Goal: Check status: Check status

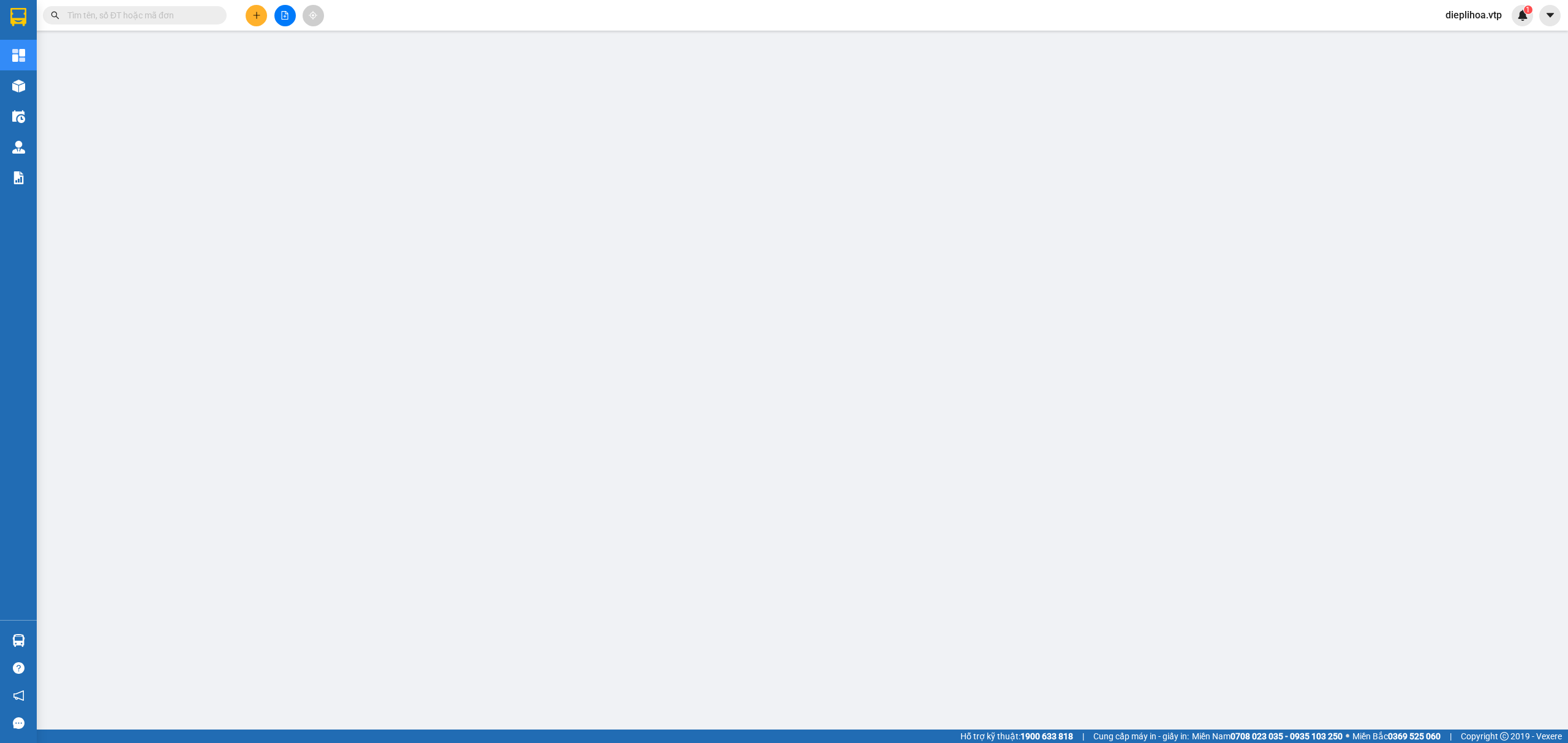
click at [111, 15] on input "text" at bounding box center [139, 15] width 145 height 14
paste input "B131408250469"
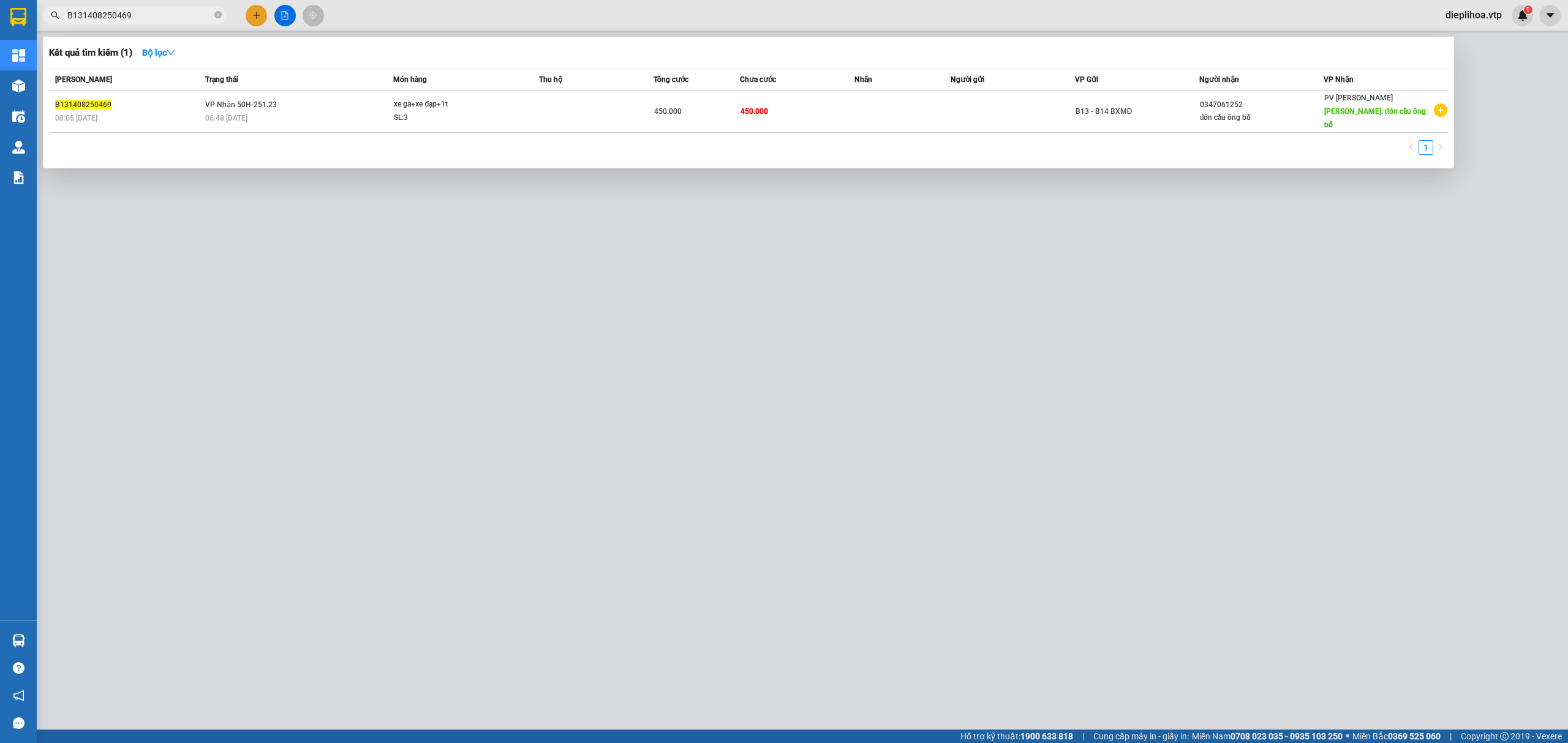
type input "B131408250469"
click at [47, 196] on div at bounding box center [784, 371] width 1568 height 743
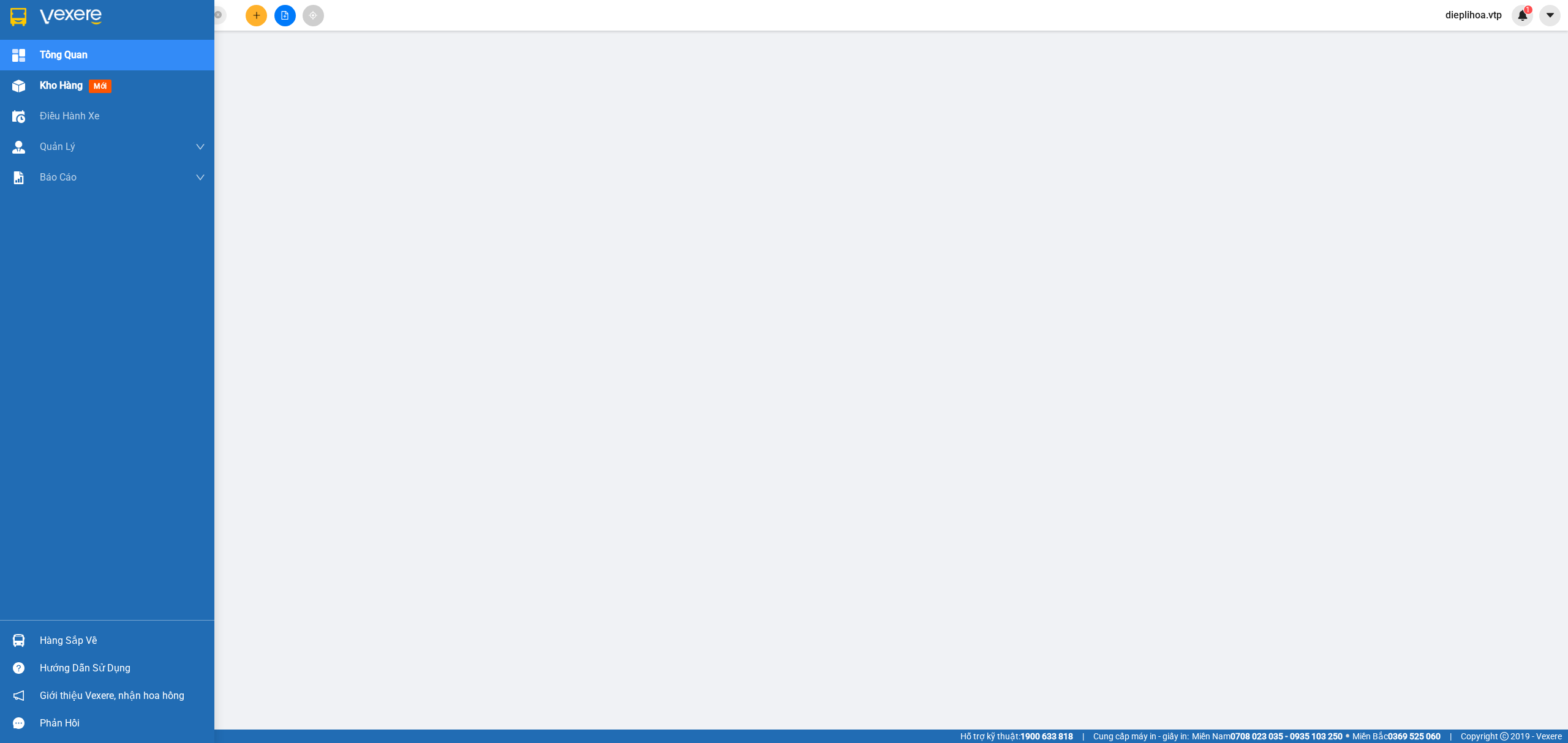
click at [28, 93] on div at bounding box center [18, 85] width 22 height 22
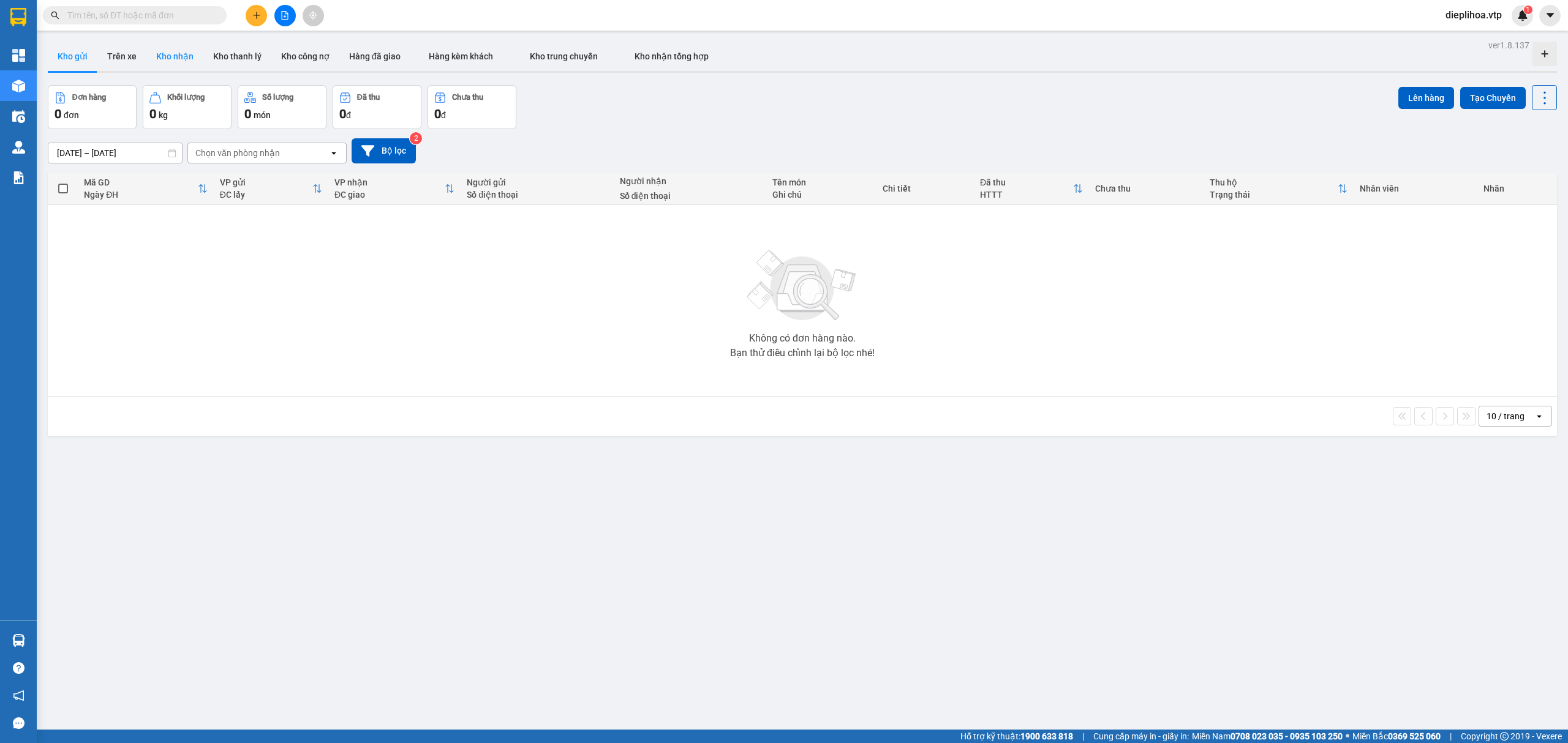
click at [157, 53] on button "Kho nhận" at bounding box center [175, 56] width 57 height 29
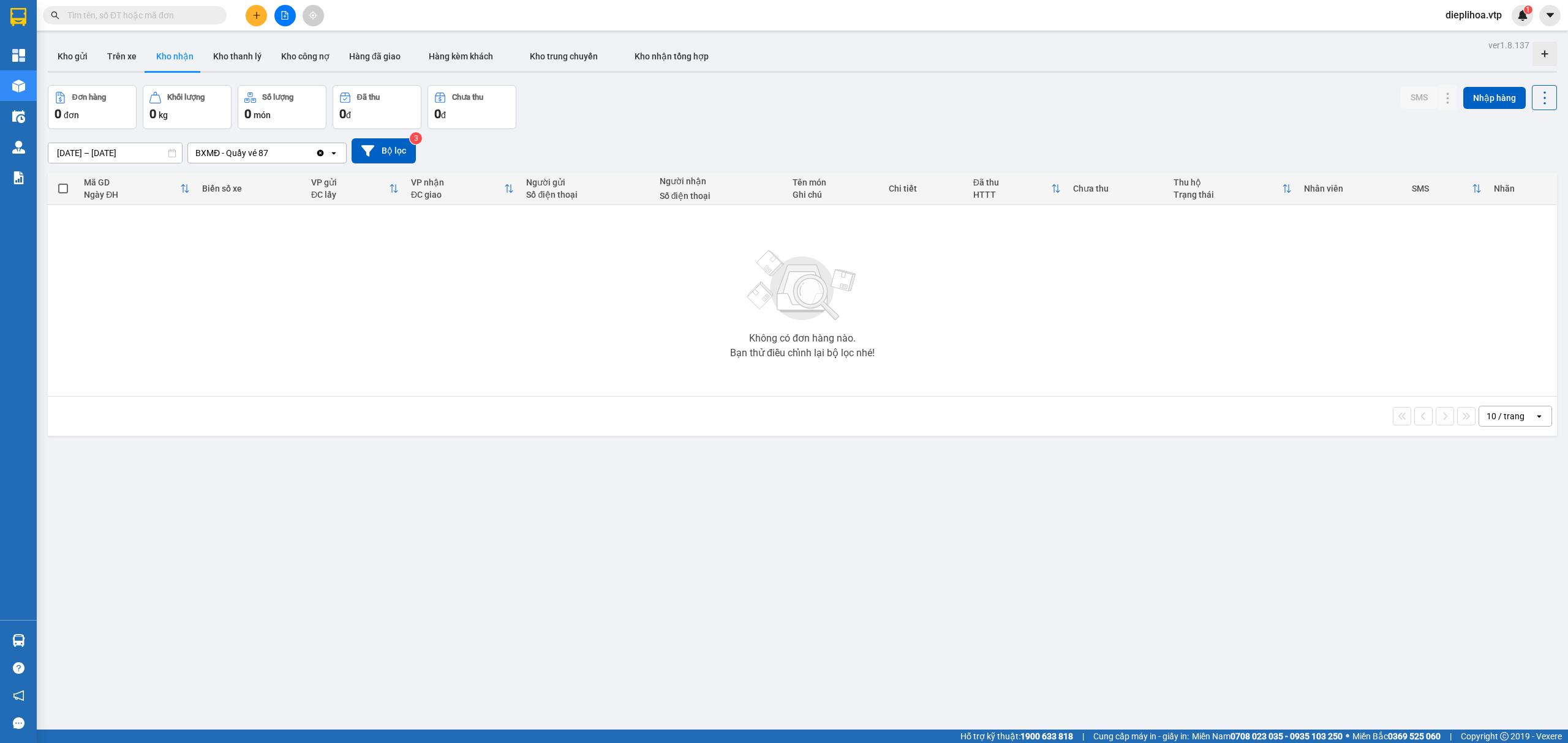
click at [321, 153] on icon "Clear value" at bounding box center [320, 153] width 7 height 7
click at [674, 57] on span "Kho nhận tổng hợp" at bounding box center [672, 56] width 74 height 9
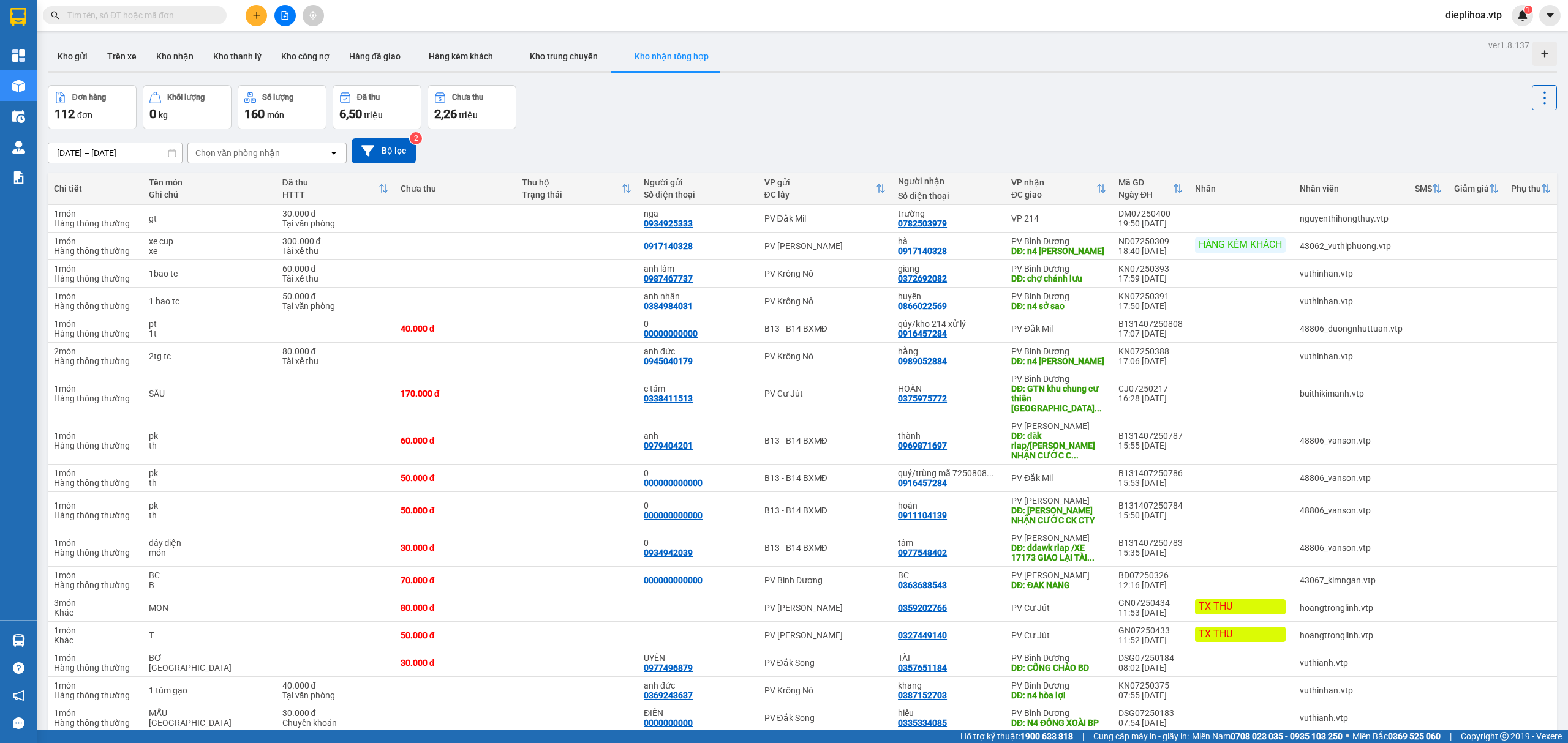
click at [267, 160] on div "Chọn văn phòng nhận" at bounding box center [258, 152] width 141 height 20
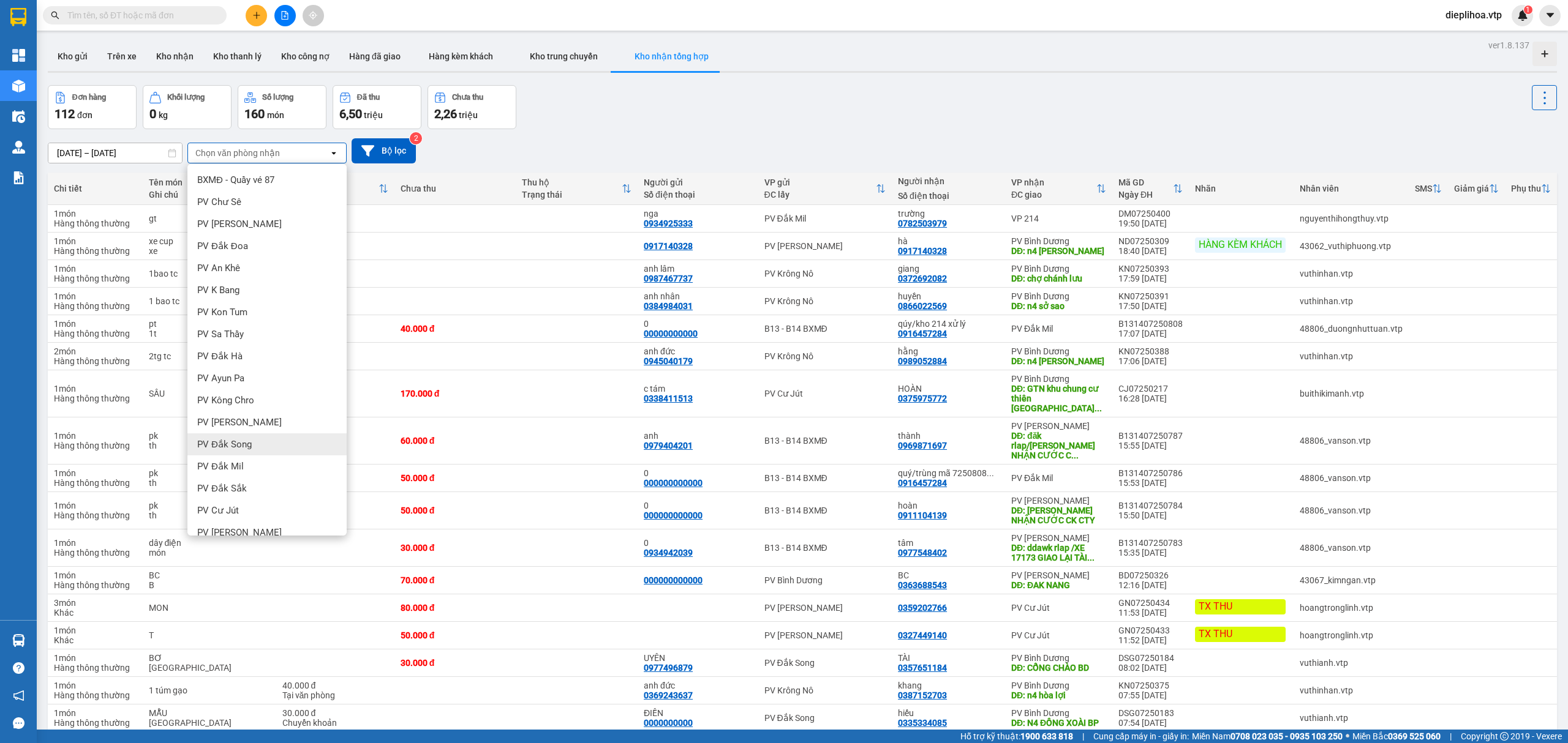
scroll to position [163, 0]
click at [226, 370] on span "PV [PERSON_NAME]" at bounding box center [239, 369] width 84 height 12
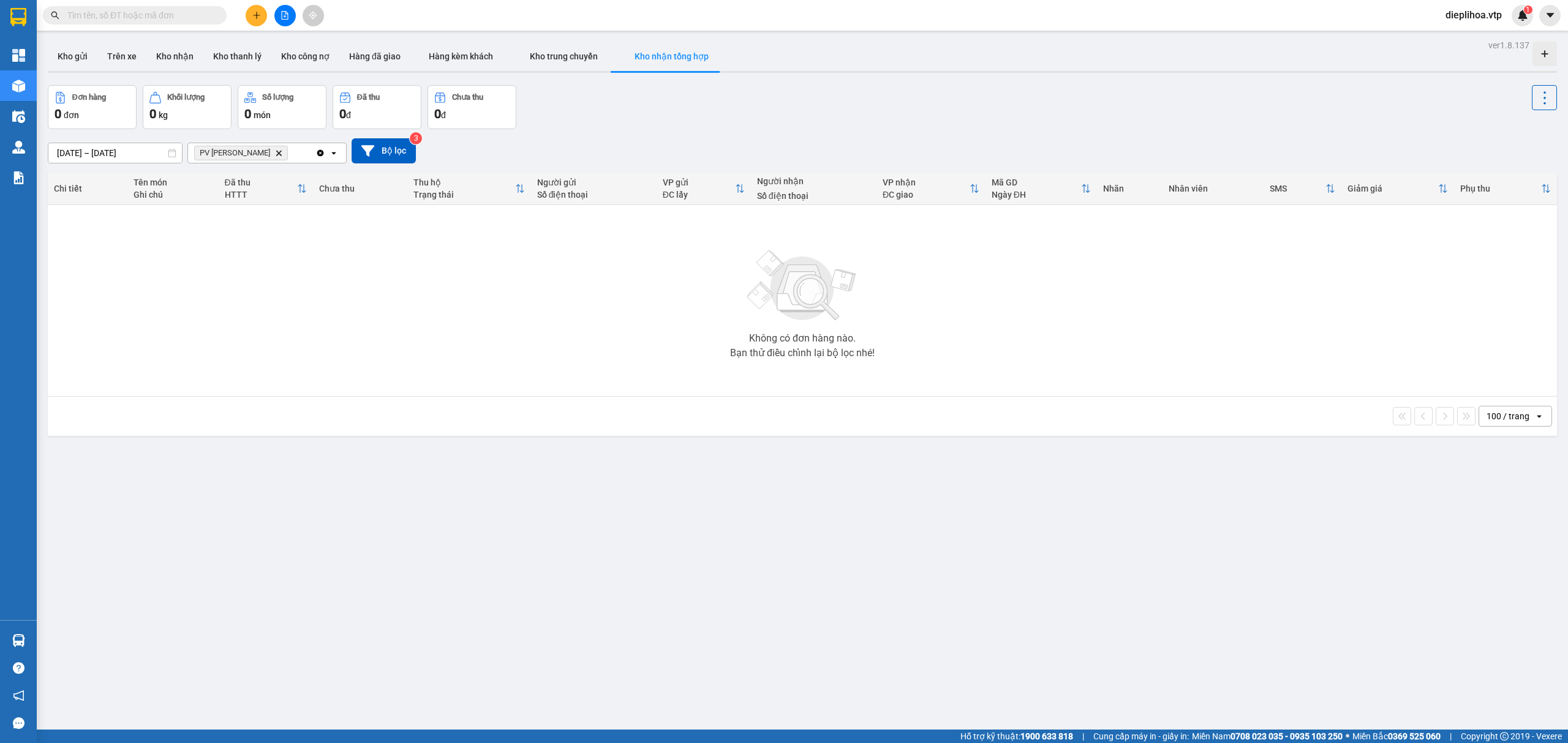
click at [170, 154] on icon at bounding box center [172, 153] width 9 height 9
click at [104, 146] on input "18/07/2025 – 21/07/2025" at bounding box center [115, 152] width 133 height 20
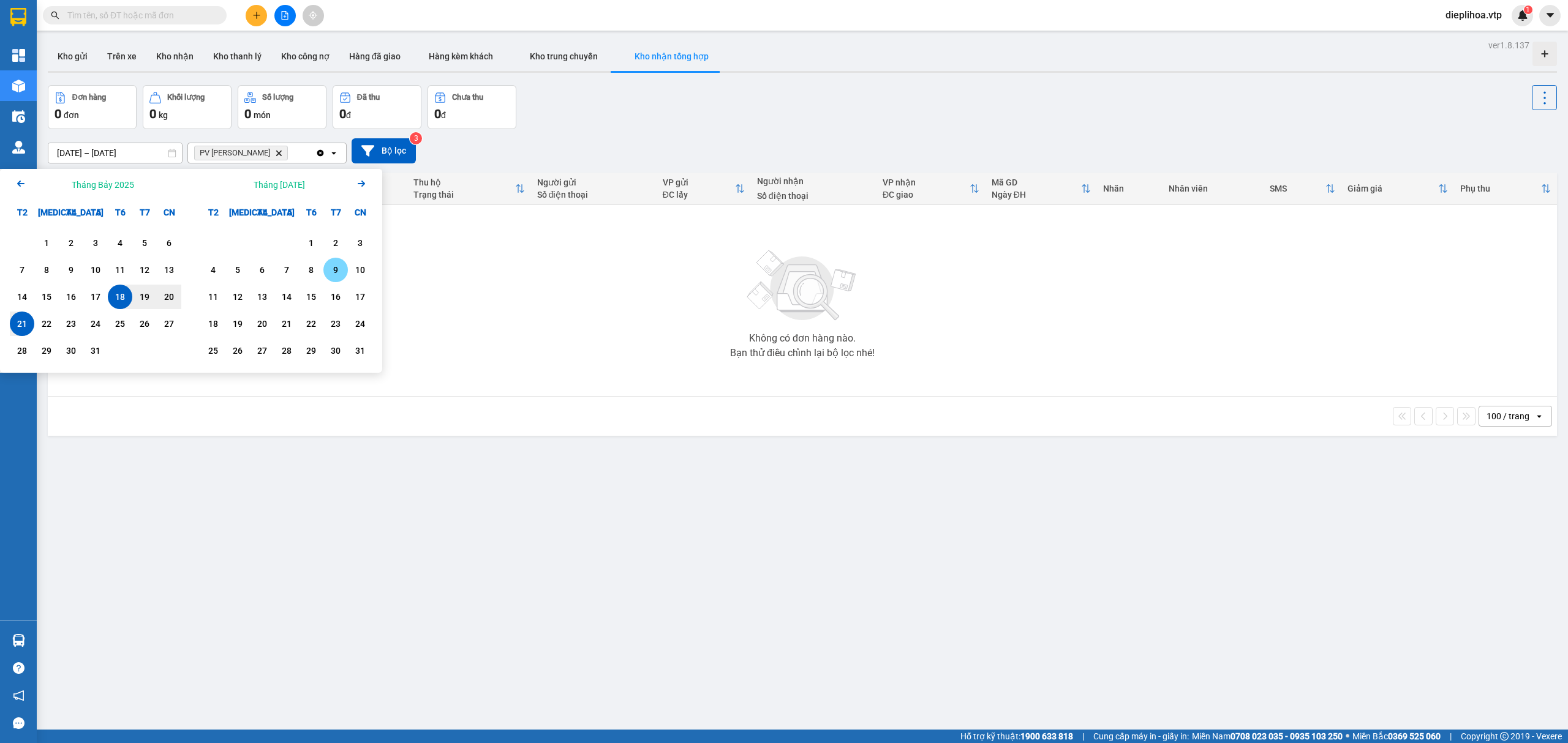
click at [324, 270] on div "9" at bounding box center [336, 269] width 24 height 24
click at [224, 299] on div "11" at bounding box center [213, 297] width 24 height 24
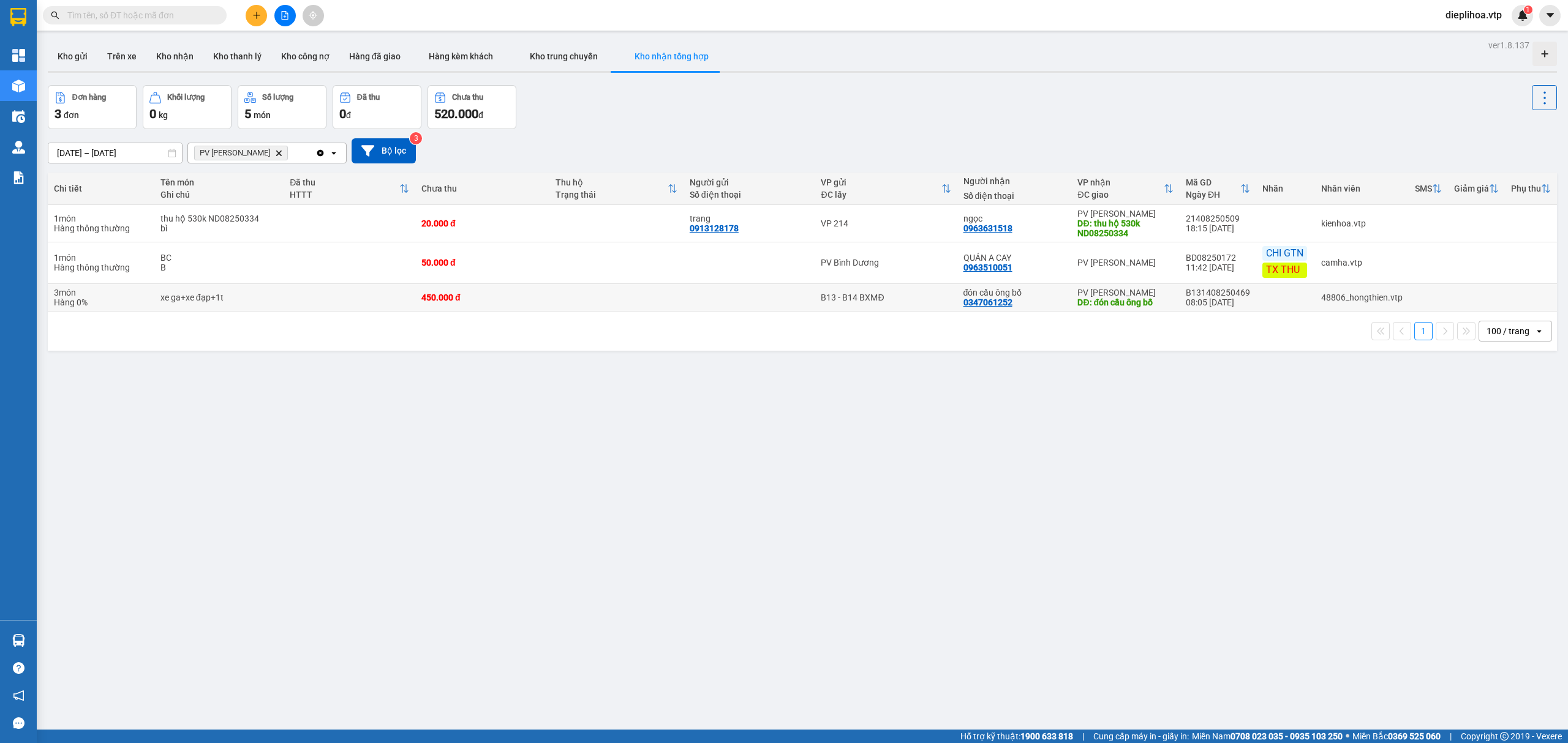
click at [1198, 302] on div "08:05 10/08" at bounding box center [1218, 302] width 65 height 9
click at [82, 298] on div "3 món" at bounding box center [102, 292] width 95 height 9
click at [79, 312] on td "3 món Hàng 0%" at bounding box center [101, 298] width 107 height 28
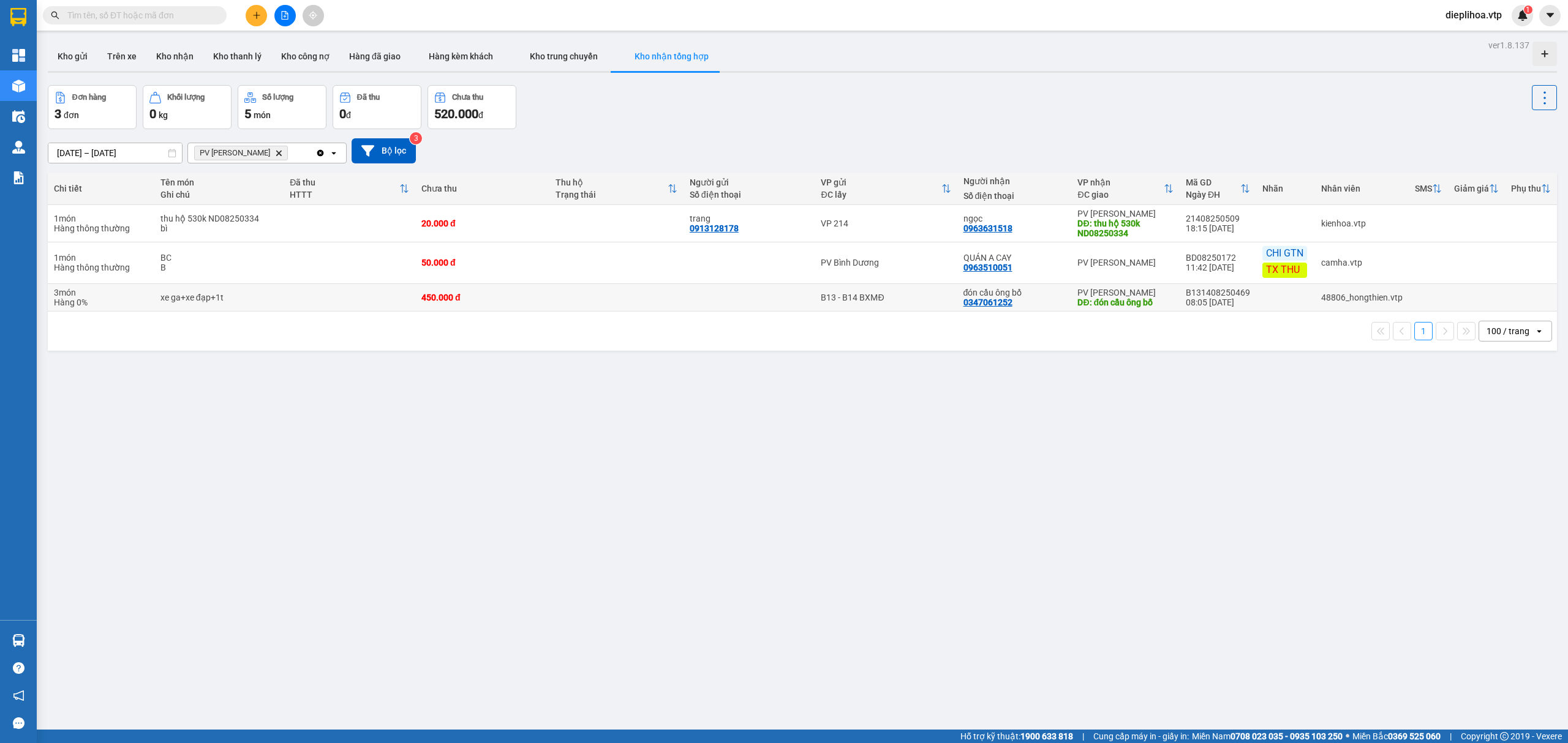
click at [189, 306] on td "xe ga+xe đạp+1t" at bounding box center [219, 298] width 130 height 28
click at [463, 289] on td "450.000 đ" at bounding box center [482, 298] width 134 height 28
click at [458, 300] on div "450.000 đ" at bounding box center [482, 297] width 122 height 9
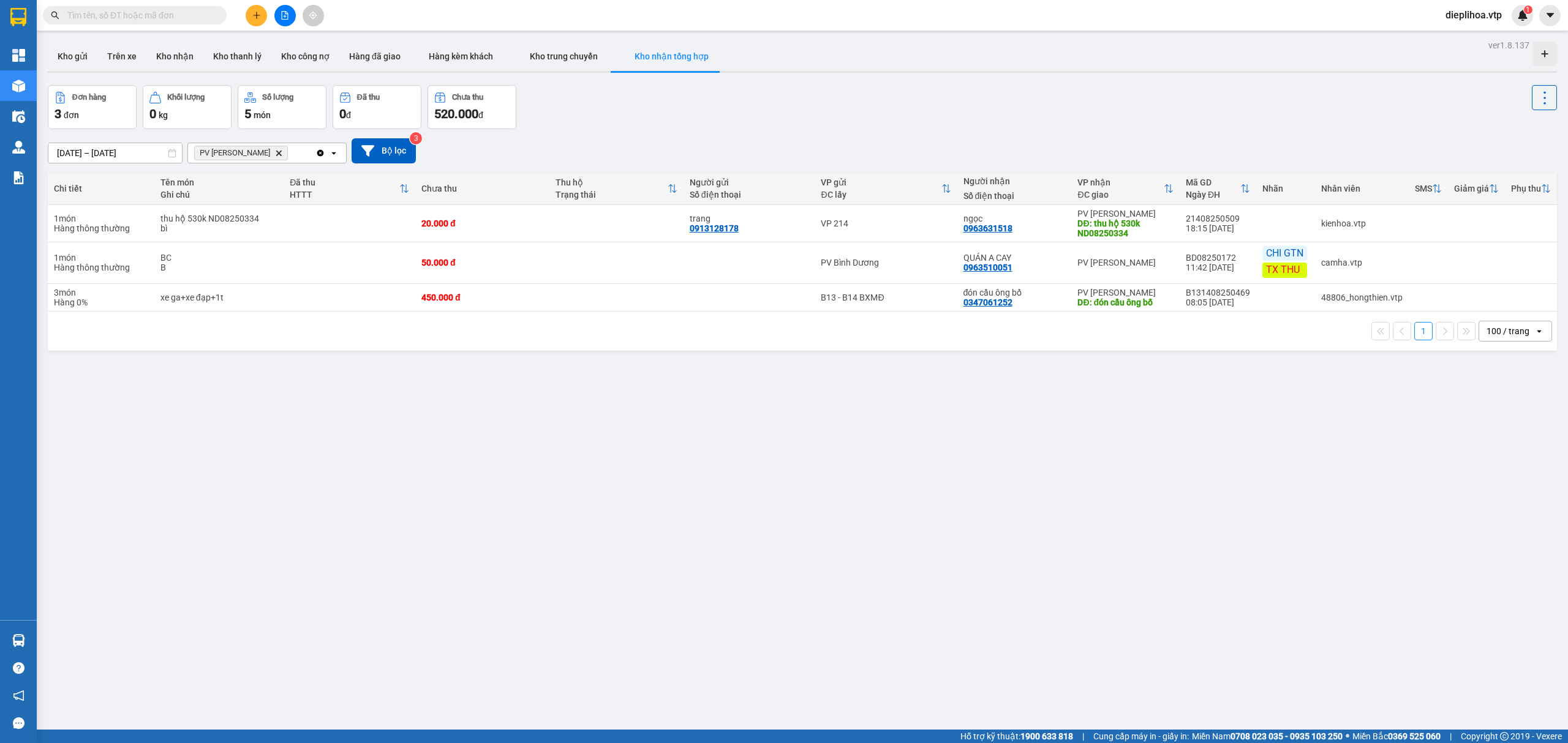
click at [684, 431] on div "ver 1.8.137 Kho gửi Trên xe Kho nhận Kho thanh lý Kho công nợ Hàng đã giao Hàng…" at bounding box center [803, 408] width 1519 height 743
drag, startPoint x: 1500, startPoint y: 300, endPoint x: 1501, endPoint y: 285, distance: 15.0
click at [1505, 300] on td at bounding box center [1531, 298] width 52 height 28
click at [1536, 90] on icon at bounding box center [1545, 98] width 17 height 17
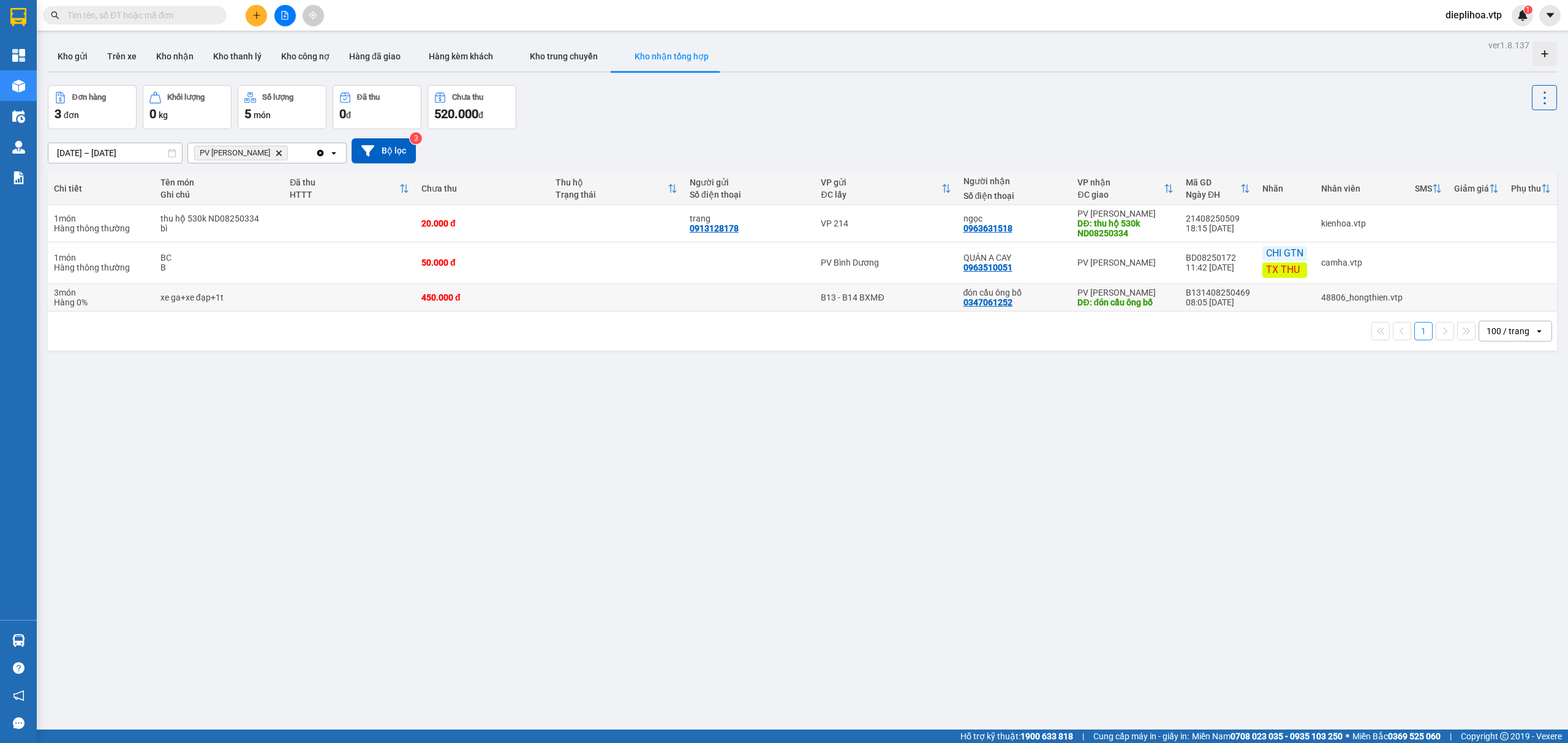
drag, startPoint x: 317, startPoint y: 308, endPoint x: 317, endPoint y: 298, distance: 10.0
click at [317, 306] on td at bounding box center [349, 298] width 132 height 28
click at [317, 298] on td at bounding box center [349, 298] width 132 height 28
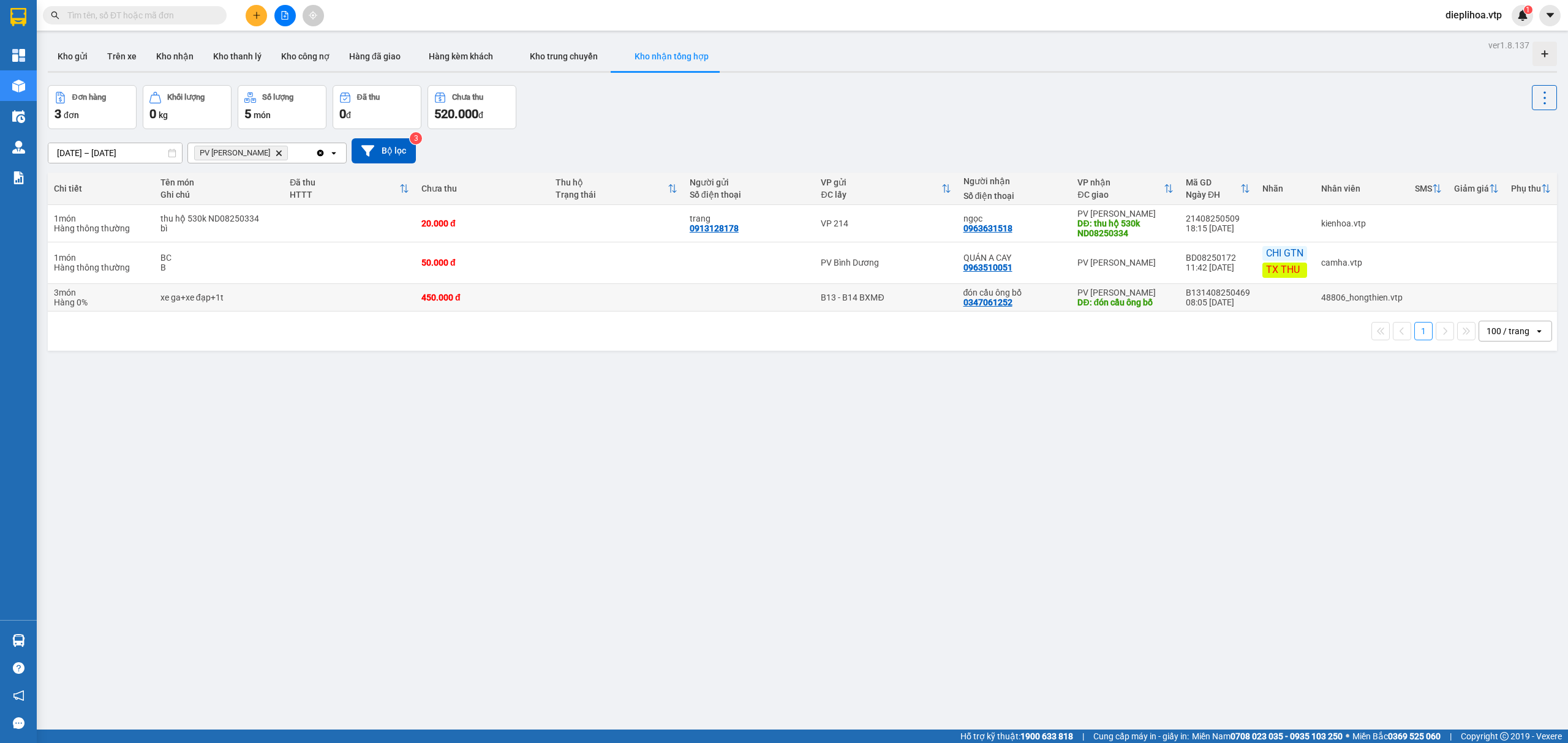
click at [317, 298] on td at bounding box center [349, 298] width 132 height 28
click at [1321, 296] on div "48806_hongthien.vtp" at bounding box center [1361, 297] width 82 height 9
drag, startPoint x: 1526, startPoint y: 115, endPoint x: 1522, endPoint y: 99, distance: 16.5
click at [1532, 115] on div at bounding box center [1544, 107] width 25 height 44
click at [1532, 99] on button at bounding box center [1544, 97] width 25 height 25
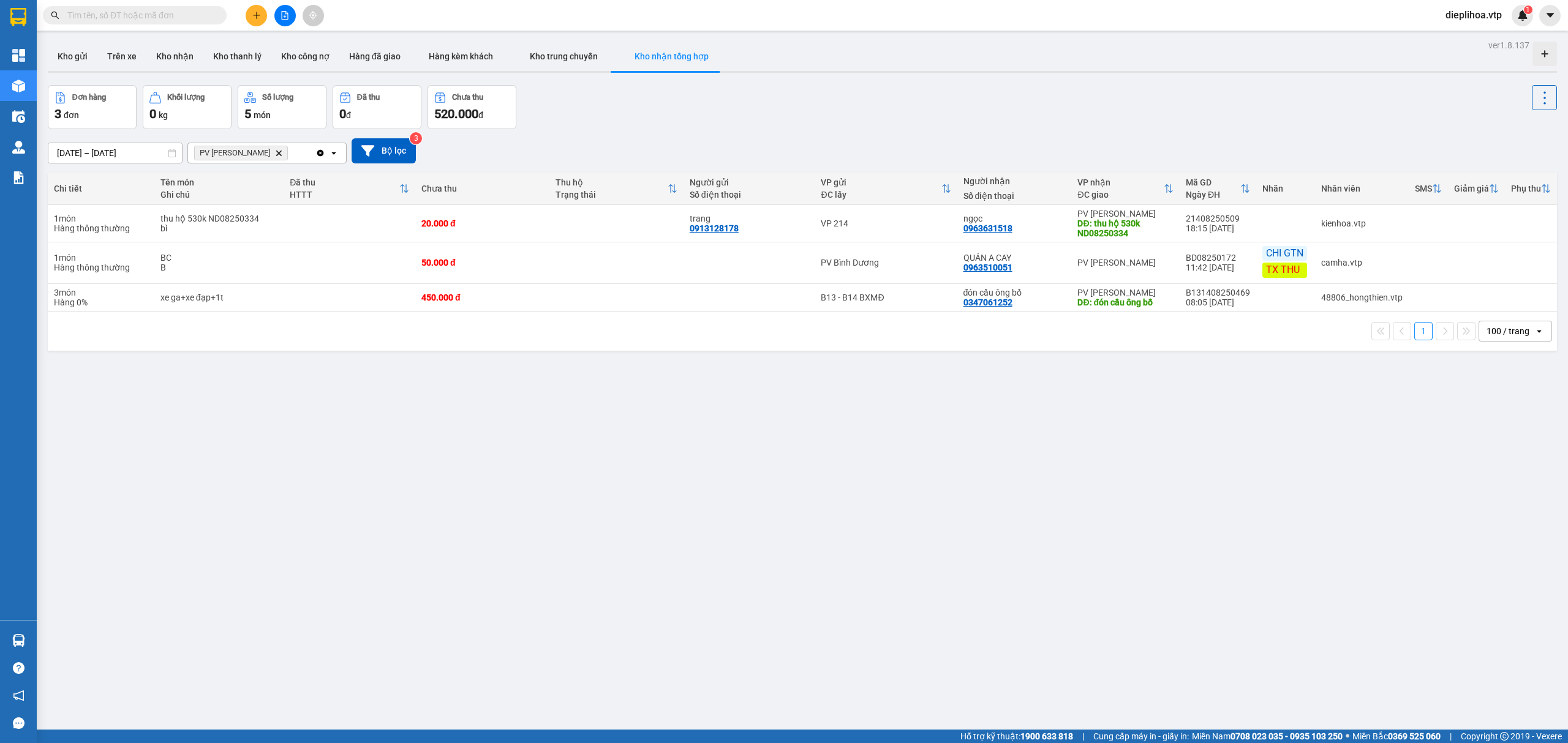
click at [1157, 106] on div "Đơn hàng 3 đơn Khối lượng 0 kg Số lượng 5 món Đã thu 0 đ Chưa thu 520.000 đ" at bounding box center [802, 107] width 1509 height 44
click at [328, 289] on td at bounding box center [349, 298] width 132 height 28
drag, startPoint x: 363, startPoint y: 306, endPoint x: 298, endPoint y: 357, distance: 82.6
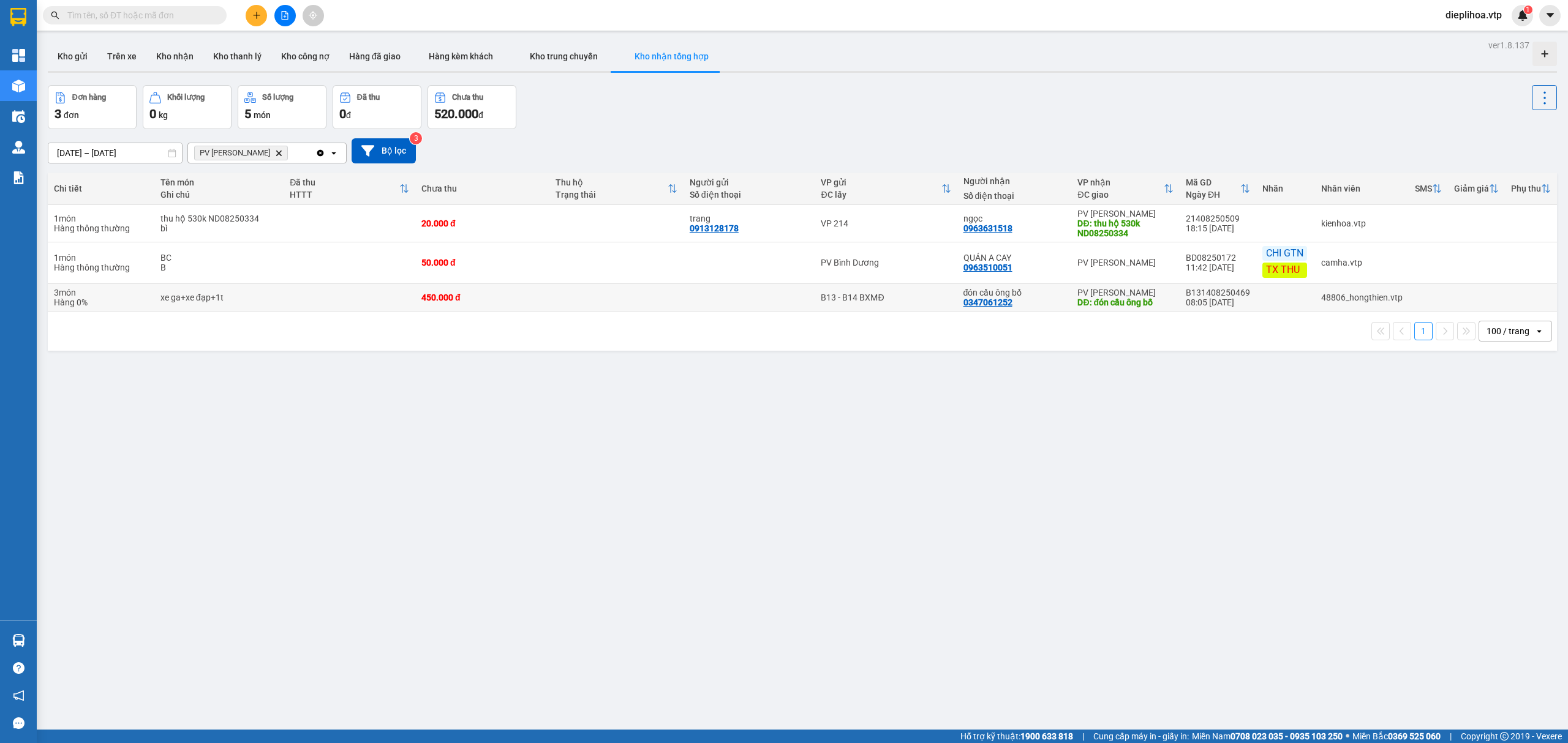
click at [298, 357] on div "ver 1.8.137 Kho gửi Trên xe Kho nhận Kho thanh lý Kho công nợ Hàng đã giao Hàng…" at bounding box center [803, 408] width 1519 height 743
click at [290, 299] on td at bounding box center [349, 298] width 132 height 28
click at [167, 47] on button "Kho nhận" at bounding box center [175, 56] width 57 height 29
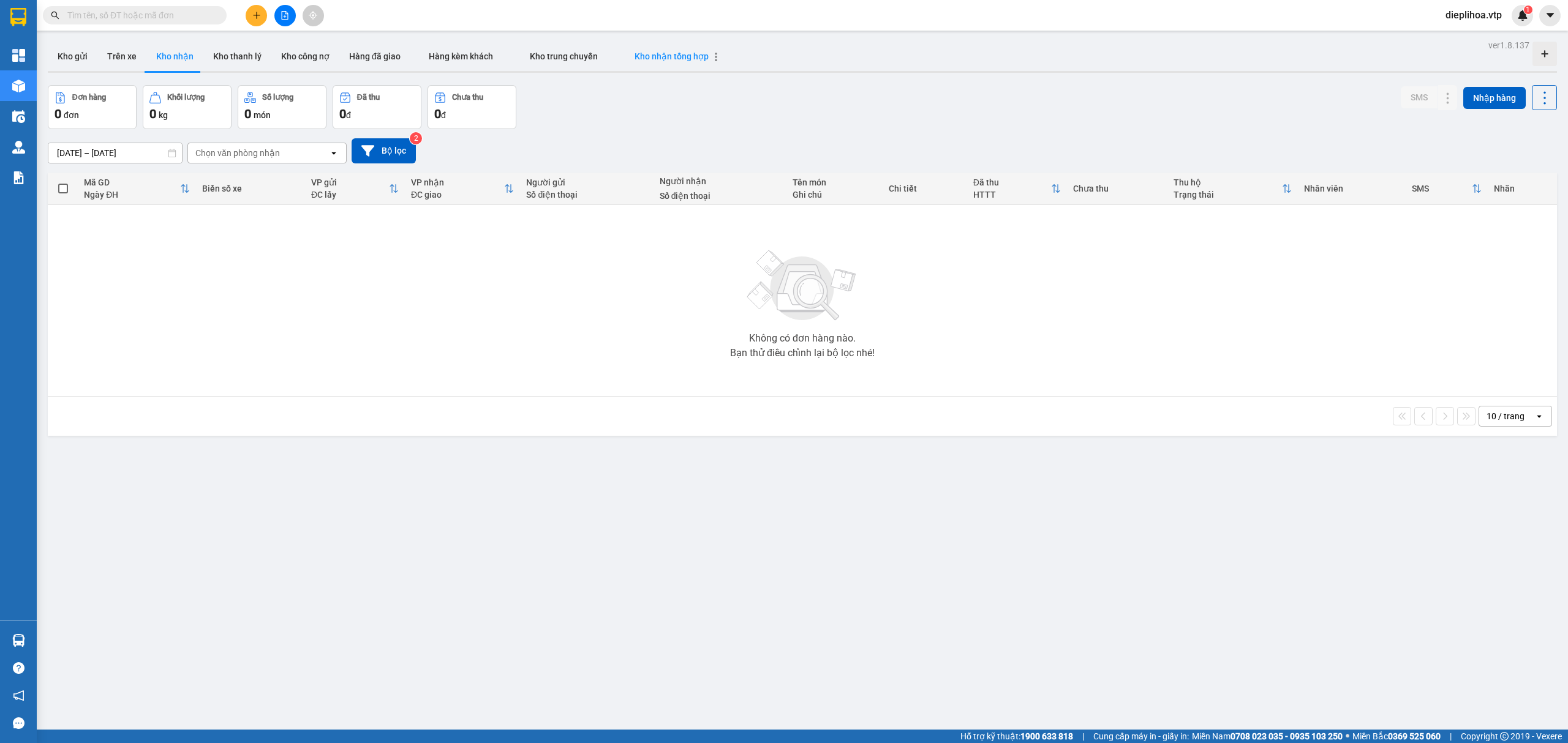
click at [684, 59] on span "Kho nhận tổng hợp" at bounding box center [672, 56] width 74 height 9
type input "09/08/2025 – 11/08/2025"
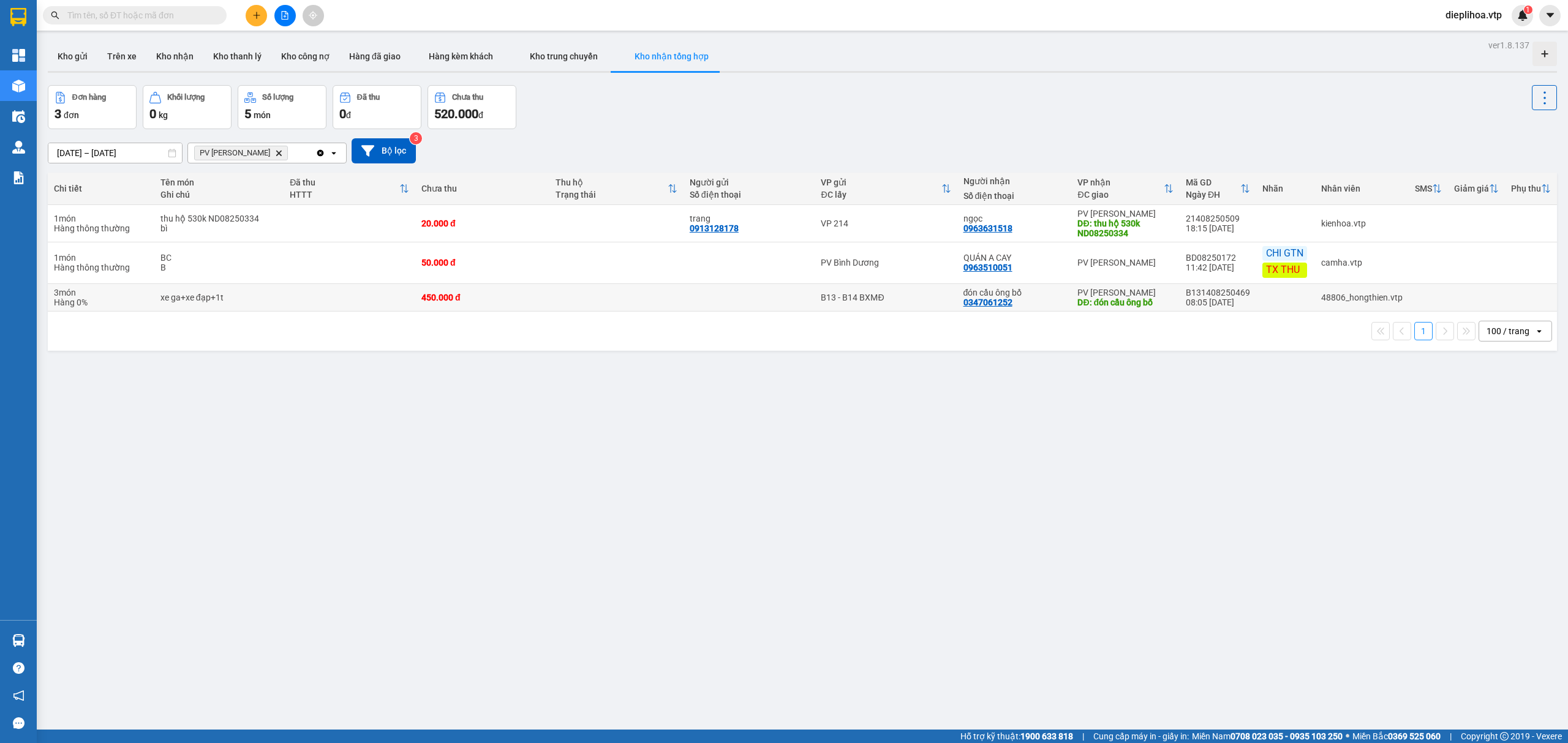
click at [385, 312] on td at bounding box center [349, 298] width 132 height 28
click at [394, 305] on td at bounding box center [349, 298] width 132 height 28
click at [395, 393] on div "ver 1.8.137 Kho gửi Trên xe Kho nhận Kho thanh lý Kho công nợ Hàng đã giao Hàng…" at bounding box center [803, 408] width 1519 height 743
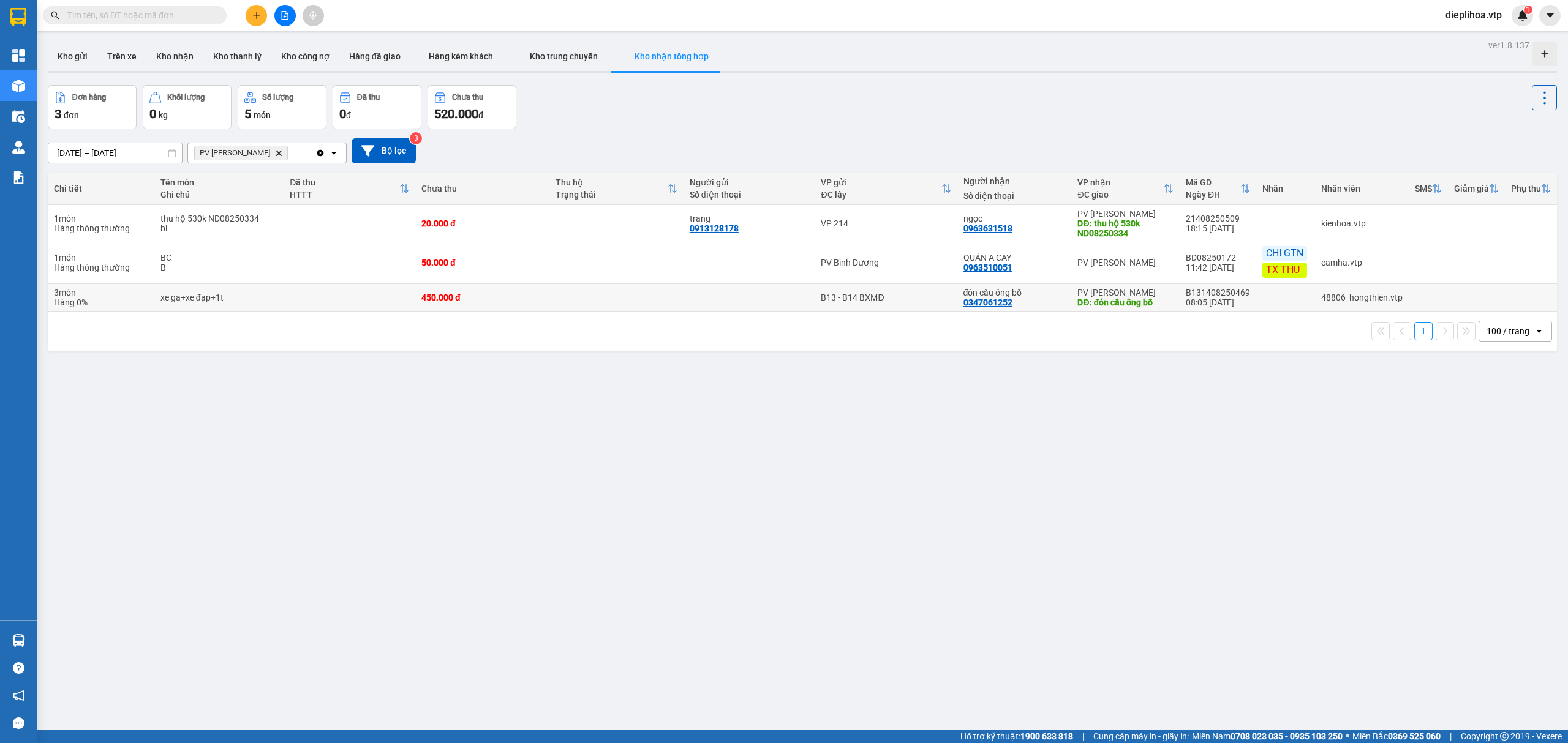
click at [1331, 299] on div "48806_hongthien.vtp" at bounding box center [1361, 297] width 82 height 9
click at [1279, 308] on td at bounding box center [1286, 298] width 59 height 28
click at [909, 308] on td "B13 - B14 BXMĐ" at bounding box center [885, 298] width 142 height 28
click at [576, 310] on td at bounding box center [617, 298] width 134 height 28
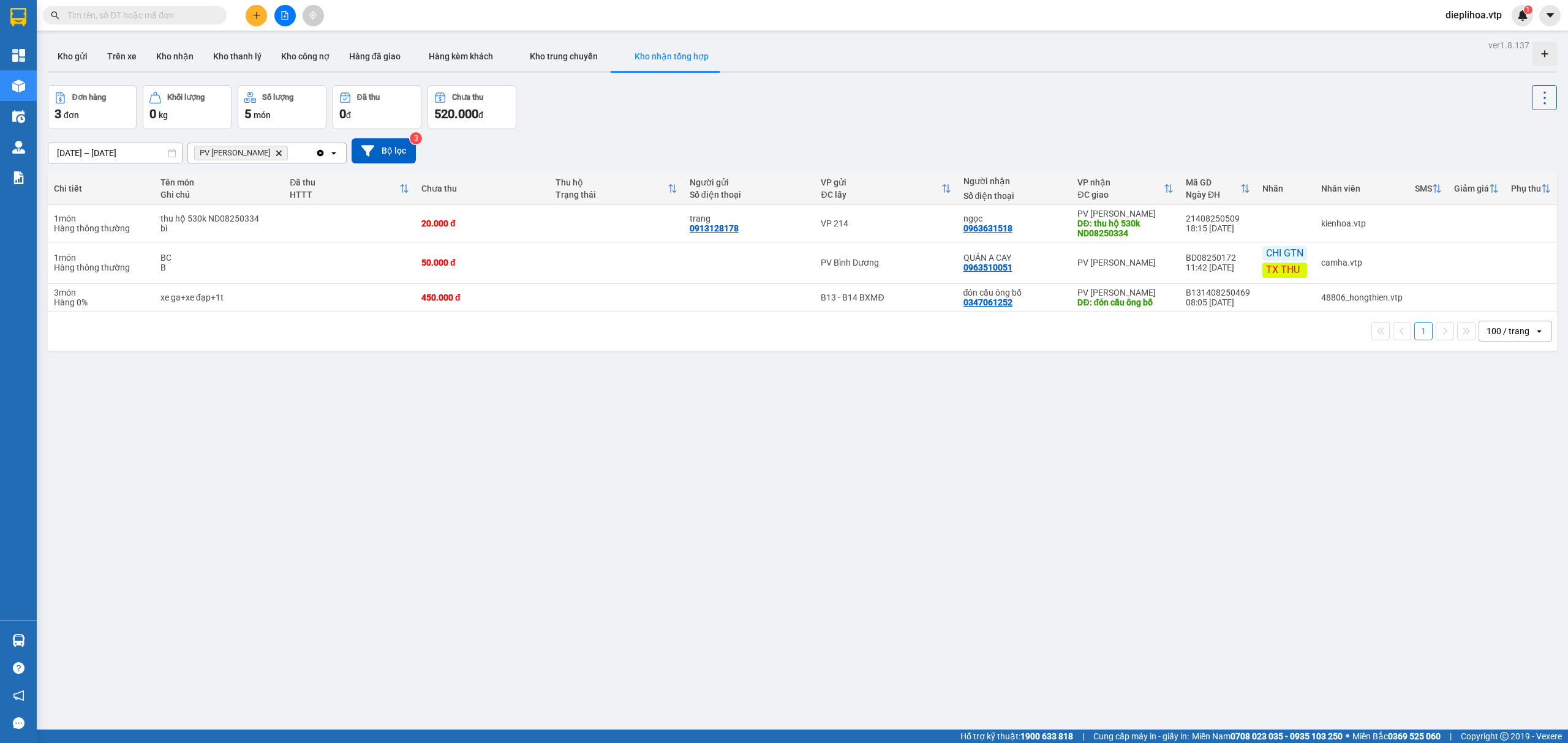
click at [1537, 108] on button at bounding box center [1544, 97] width 25 height 25
click at [1077, 307] on div "DĐ: đón cầu ông bố" at bounding box center [1125, 302] width 96 height 9
click at [618, 302] on td at bounding box center [617, 298] width 134 height 28
click at [612, 298] on td at bounding box center [617, 298] width 134 height 28
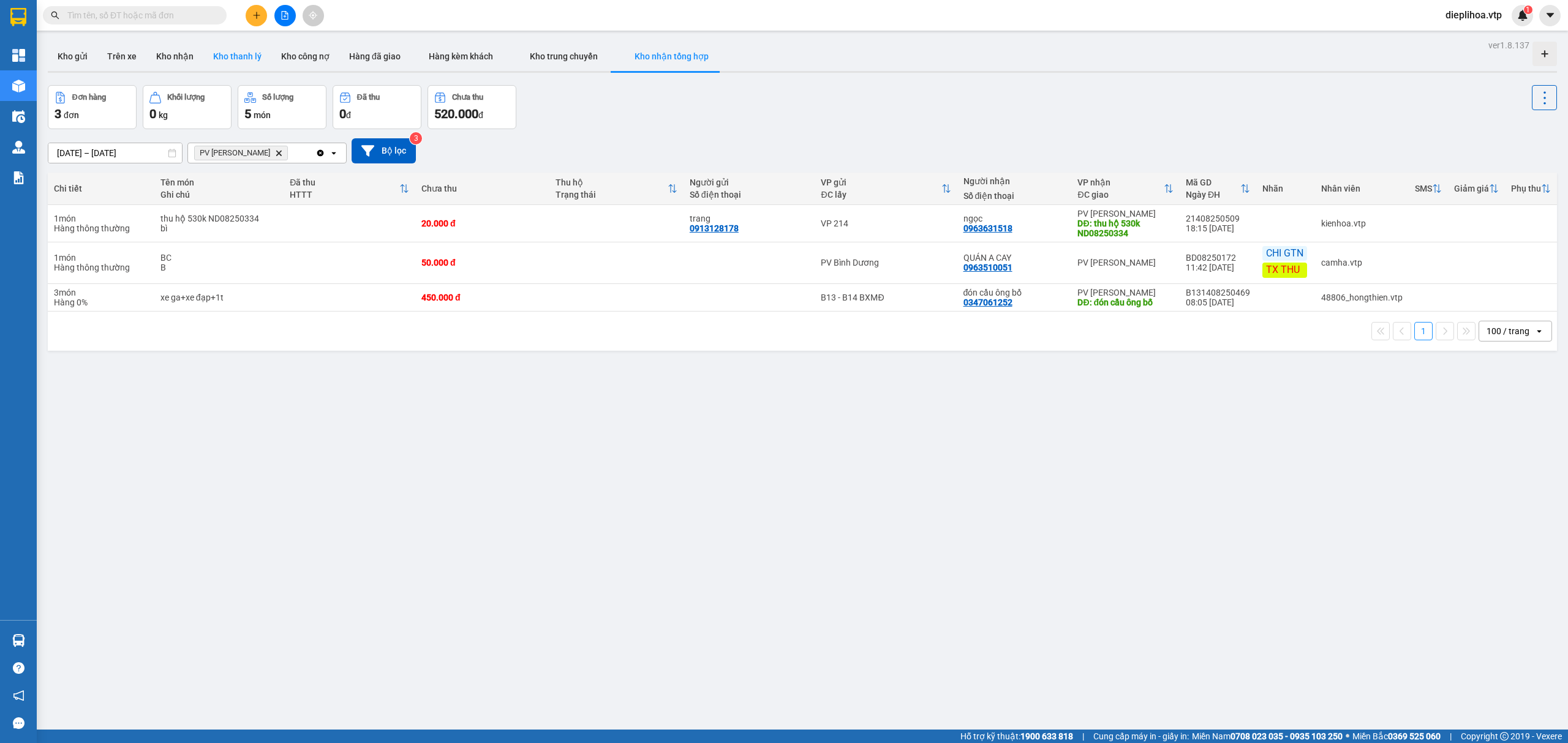
click at [229, 52] on button "Kho thanh lý" at bounding box center [237, 56] width 68 height 29
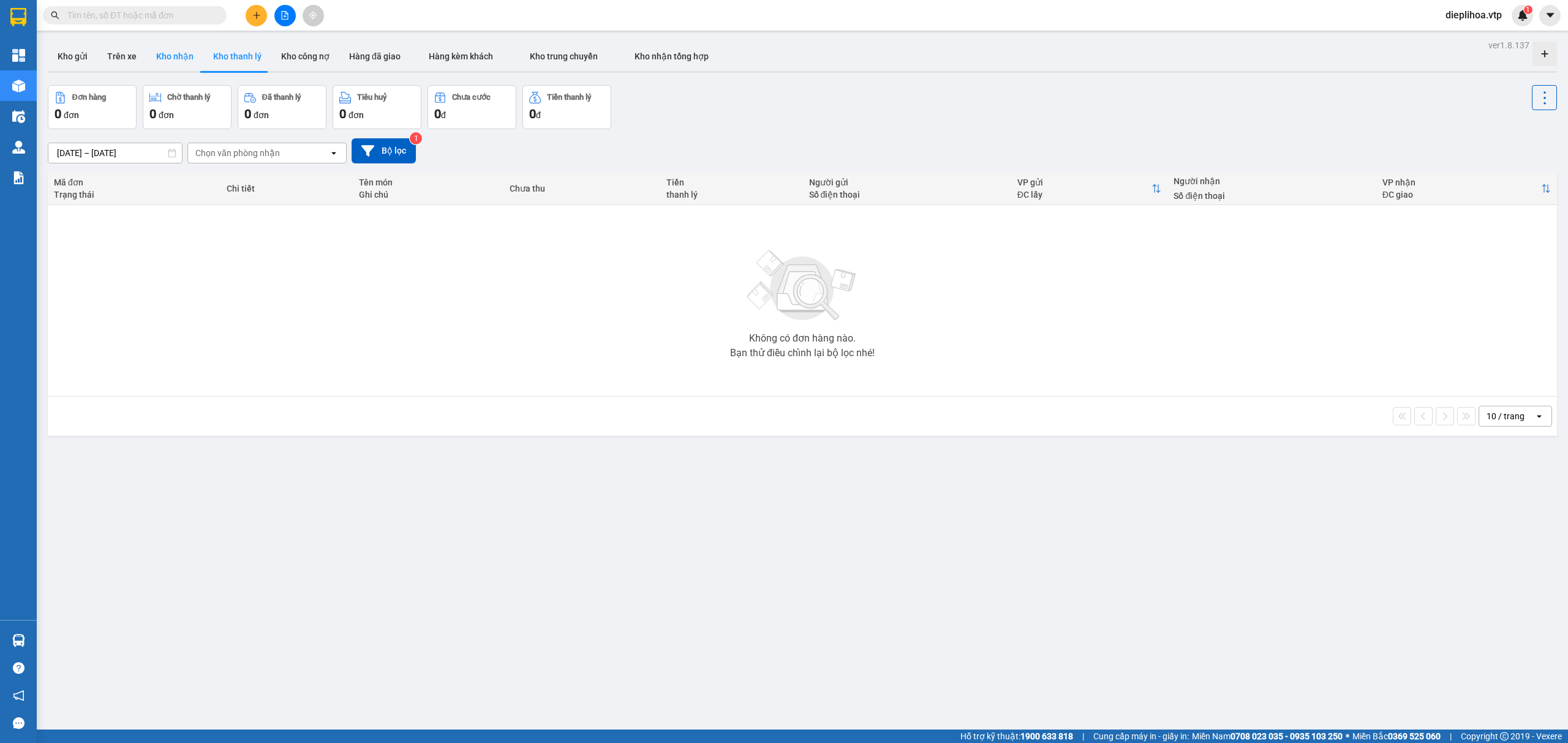
click at [191, 62] on button "Kho nhận" at bounding box center [175, 56] width 57 height 29
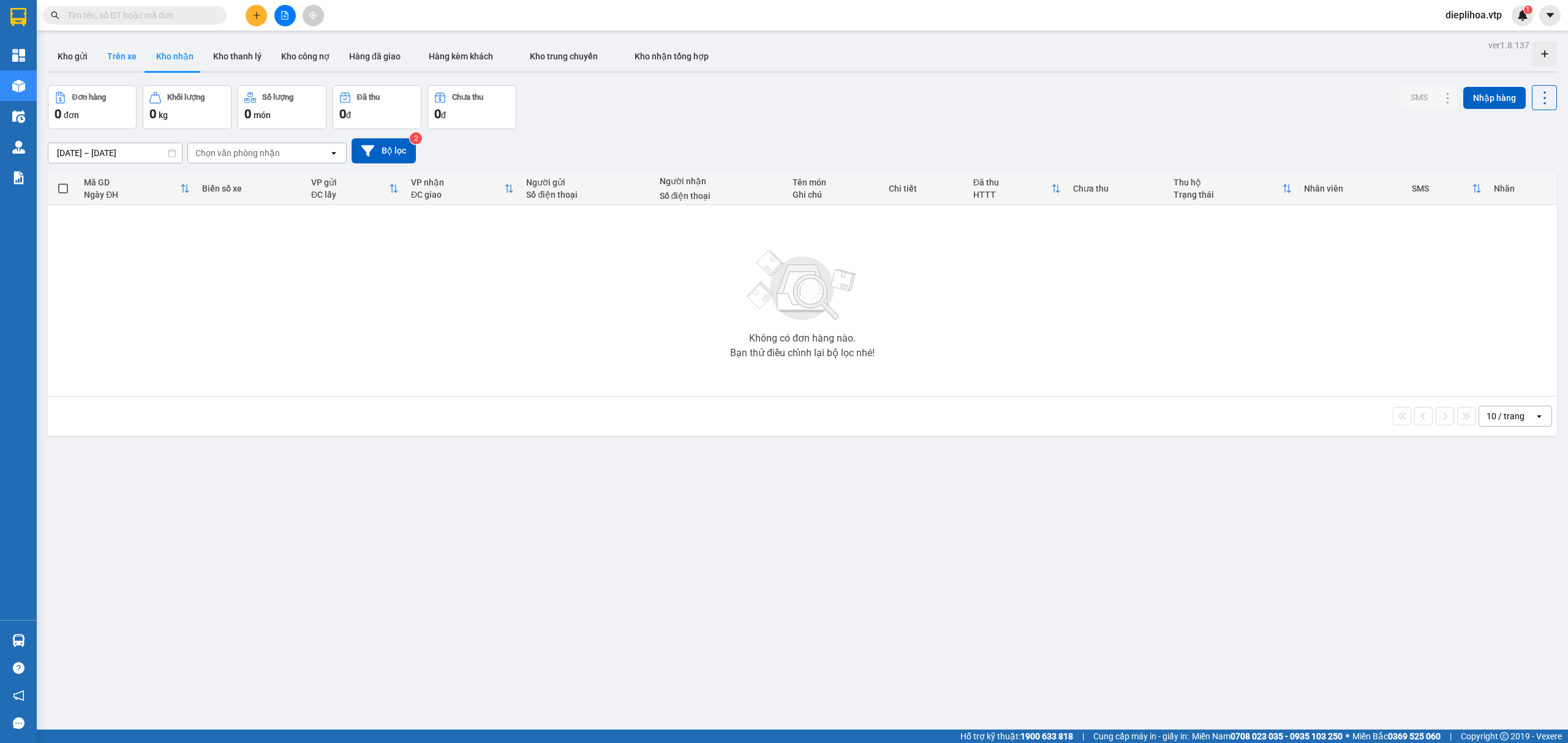
click at [125, 59] on button "Trên xe" at bounding box center [121, 56] width 49 height 29
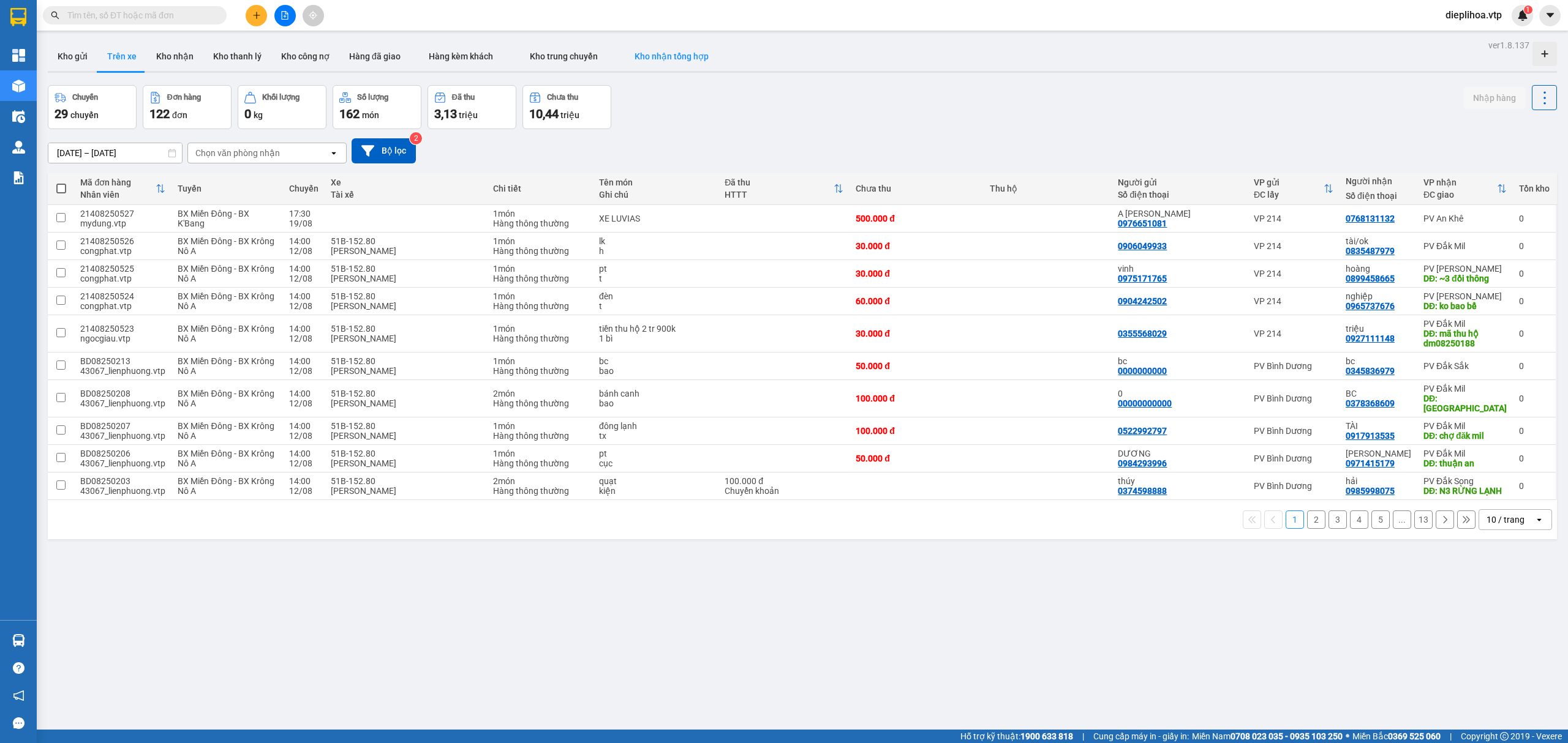
click at [670, 47] on button "Kho nhận tổng hợp" at bounding box center [672, 56] width 111 height 29
type input "09/08/2025 – 11/08/2025"
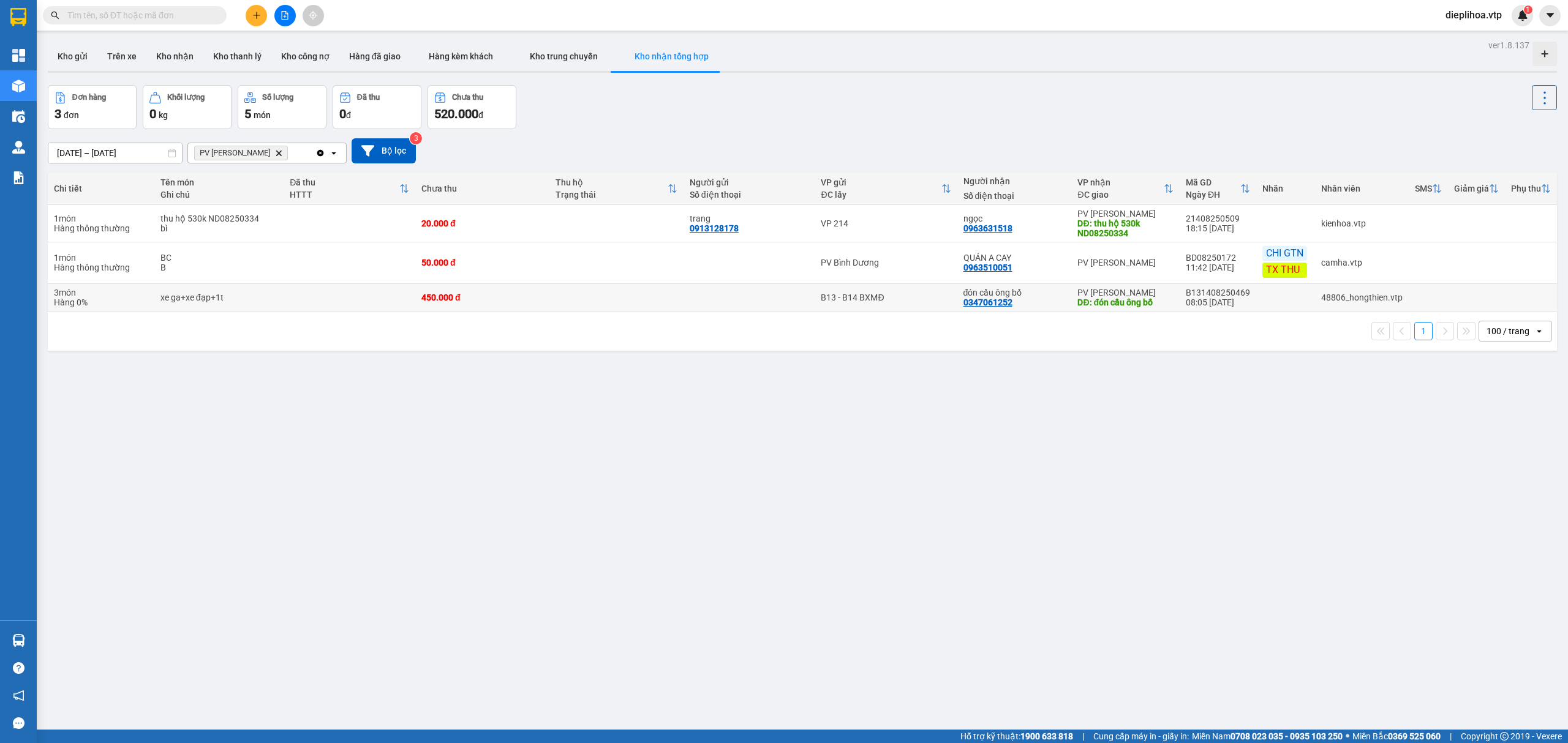
click at [1321, 297] on div "48806_hongthien.vtp" at bounding box center [1361, 297] width 82 height 9
click at [1315, 297] on td "48806_hongthien.vtp" at bounding box center [1361, 298] width 94 height 28
click at [1321, 297] on div "48806_hongthien.vtp" at bounding box center [1361, 297] width 82 height 9
click at [1315, 300] on td "48806_hongthien.vtp" at bounding box center [1361, 298] width 94 height 28
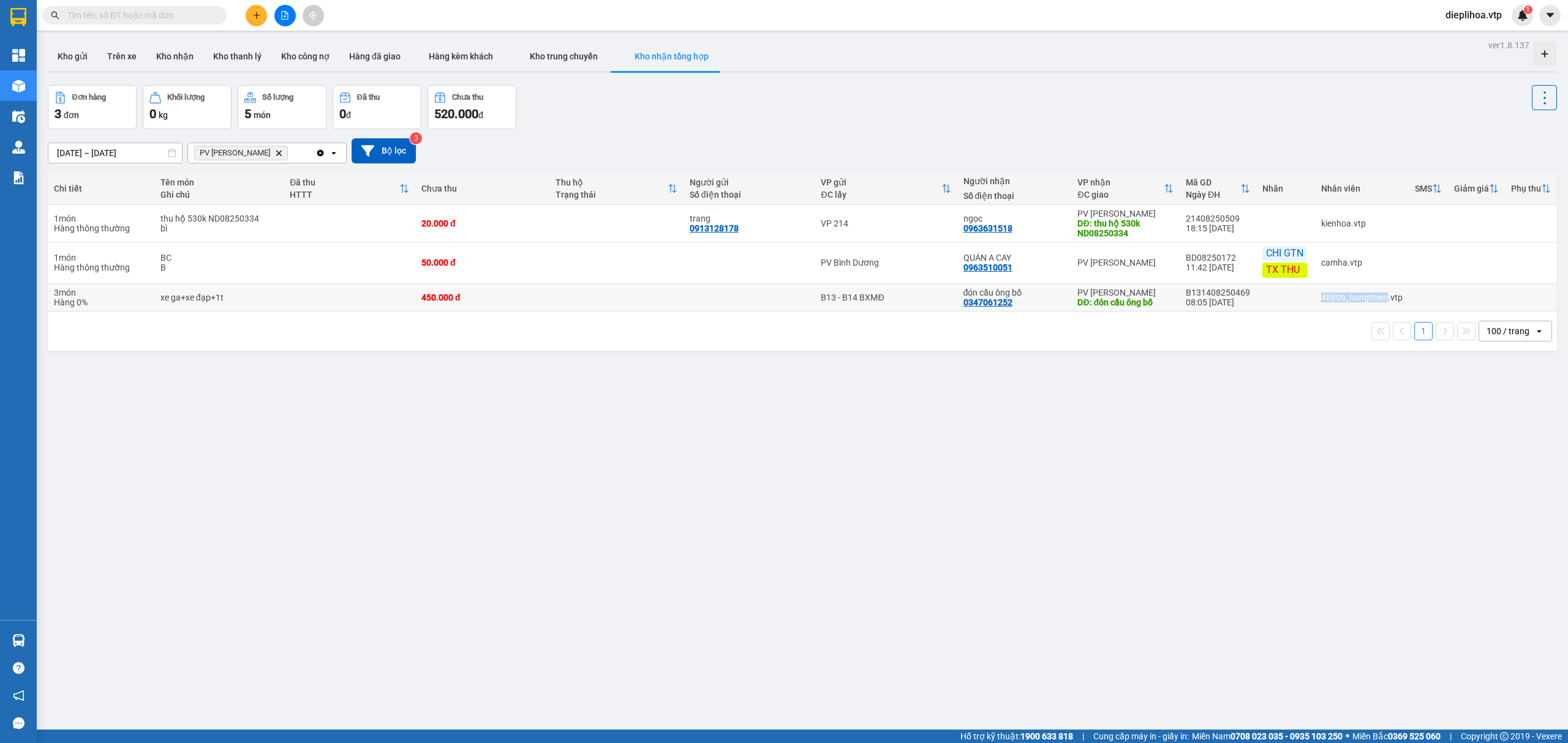
click at [1315, 300] on td "48806_hongthien.vtp" at bounding box center [1361, 298] width 94 height 28
click at [1290, 313] on div "1 100 / trang open" at bounding box center [802, 331] width 1509 height 40
drag, startPoint x: 1243, startPoint y: 294, endPoint x: 1174, endPoint y: 294, distance: 69.0
click at [1180, 294] on td "B131408250469 08:05 10/08" at bounding box center [1218, 298] width 77 height 28
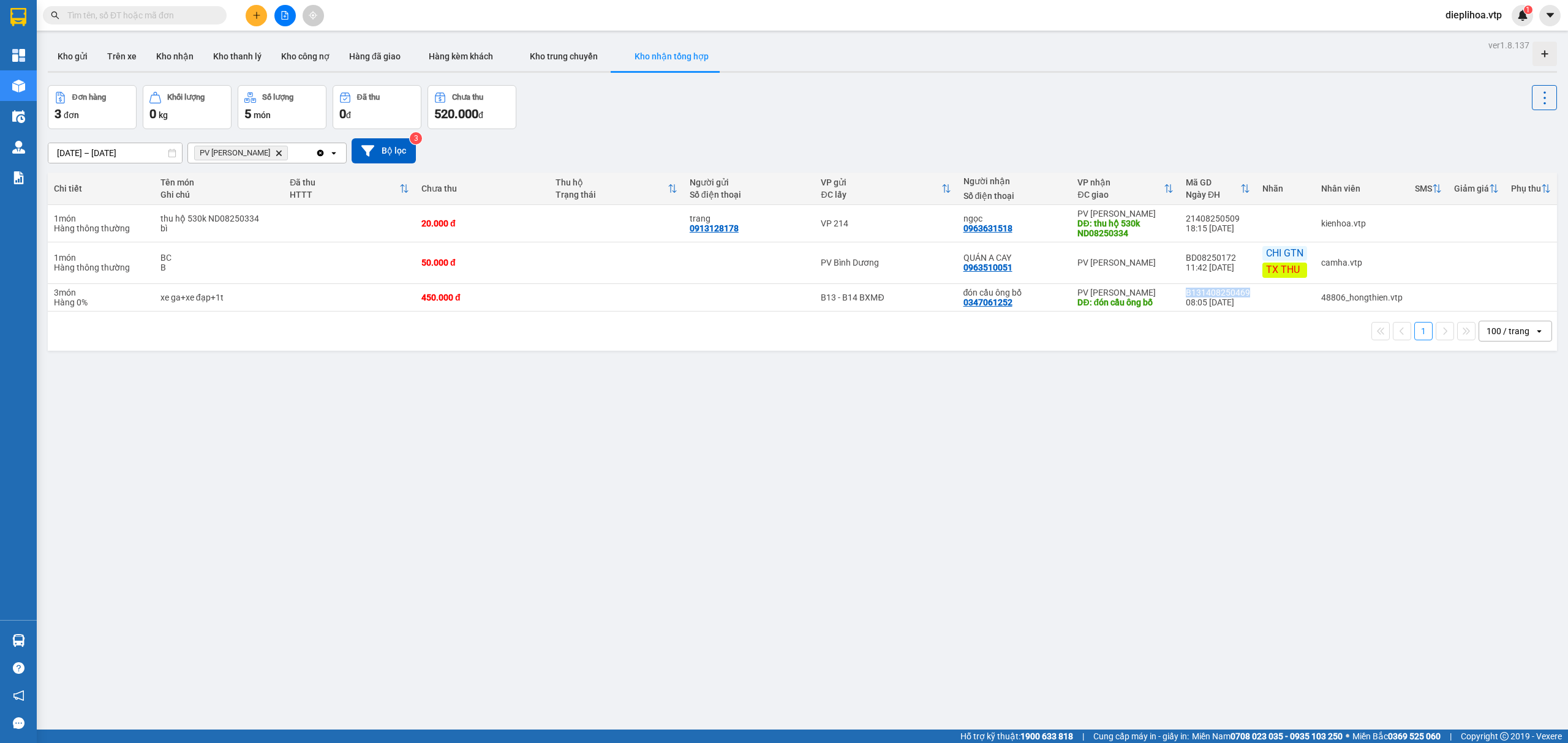
copy div "B131408250469"
click at [1491, 506] on div "ver 1.8.137 Kho gửi Trên xe Kho nhận Kho thanh lý Kho công nợ Hàng đã giao Hàng…" at bounding box center [803, 408] width 1519 height 743
drag, startPoint x: 158, startPoint y: 301, endPoint x: 515, endPoint y: 306, distance: 357.0
click at [515, 306] on tr "3 món Hàng 0% xe ga+xe đạp+1t 450.000 đ B13 - B14 BXMĐ đón cầu ông bố 034706125…" at bounding box center [802, 298] width 1509 height 28
copy tr "xe ga+xe đạp+1t 450.000 đ"
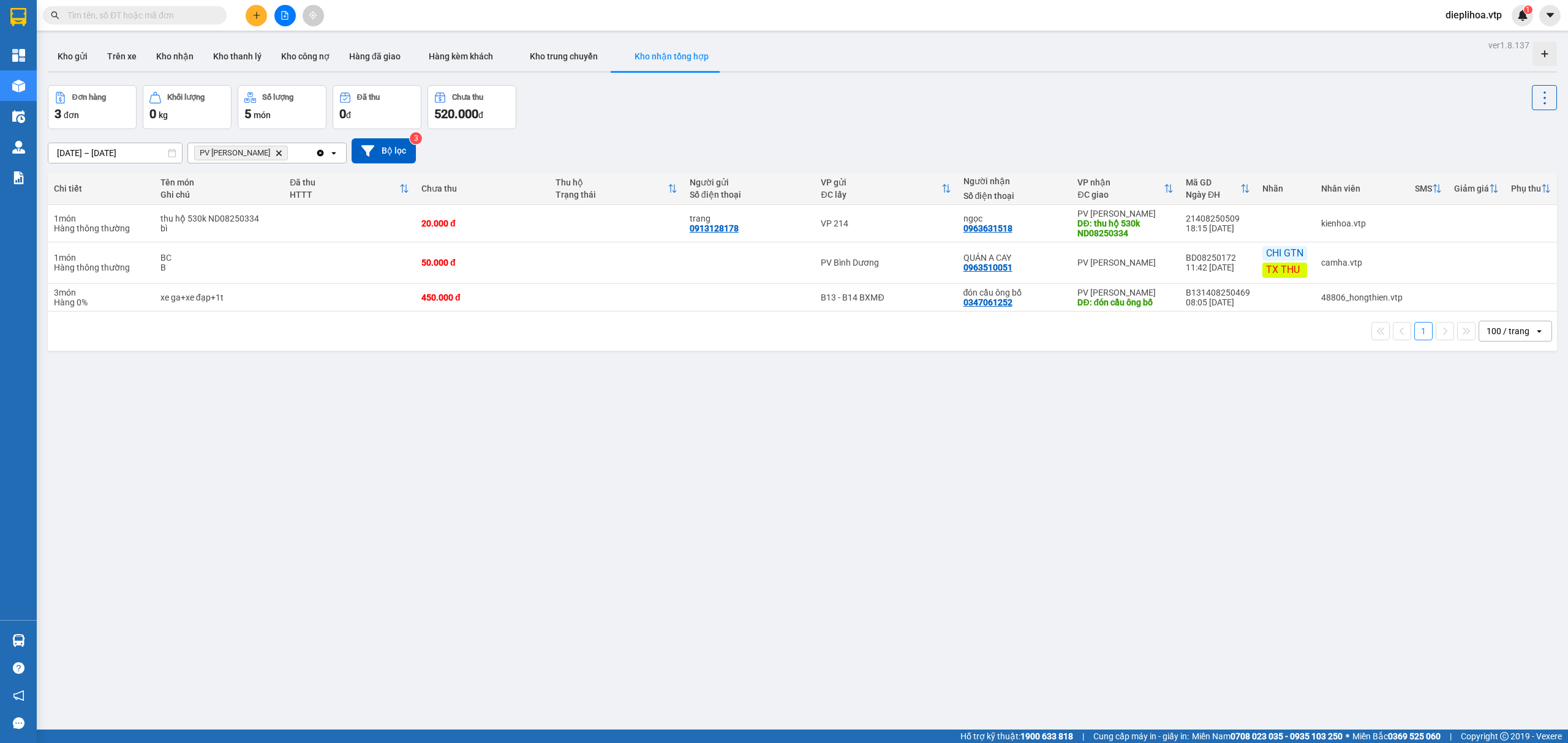
click at [551, 412] on div "ver 1.8.137 Kho gửi Trên xe Kho nhận Kho thanh lý Kho công nợ Hàng đã giao Hàng…" at bounding box center [803, 408] width 1519 height 743
click at [973, 446] on div "ver 1.8.137 Kho gửi Trên xe Kho nhận Kho thanh lý Kho công nợ Hàng đã giao Hàng…" at bounding box center [803, 408] width 1519 height 743
click at [1471, 294] on td at bounding box center [1476, 298] width 57 height 28
